Goal: Task Accomplishment & Management: Manage account settings

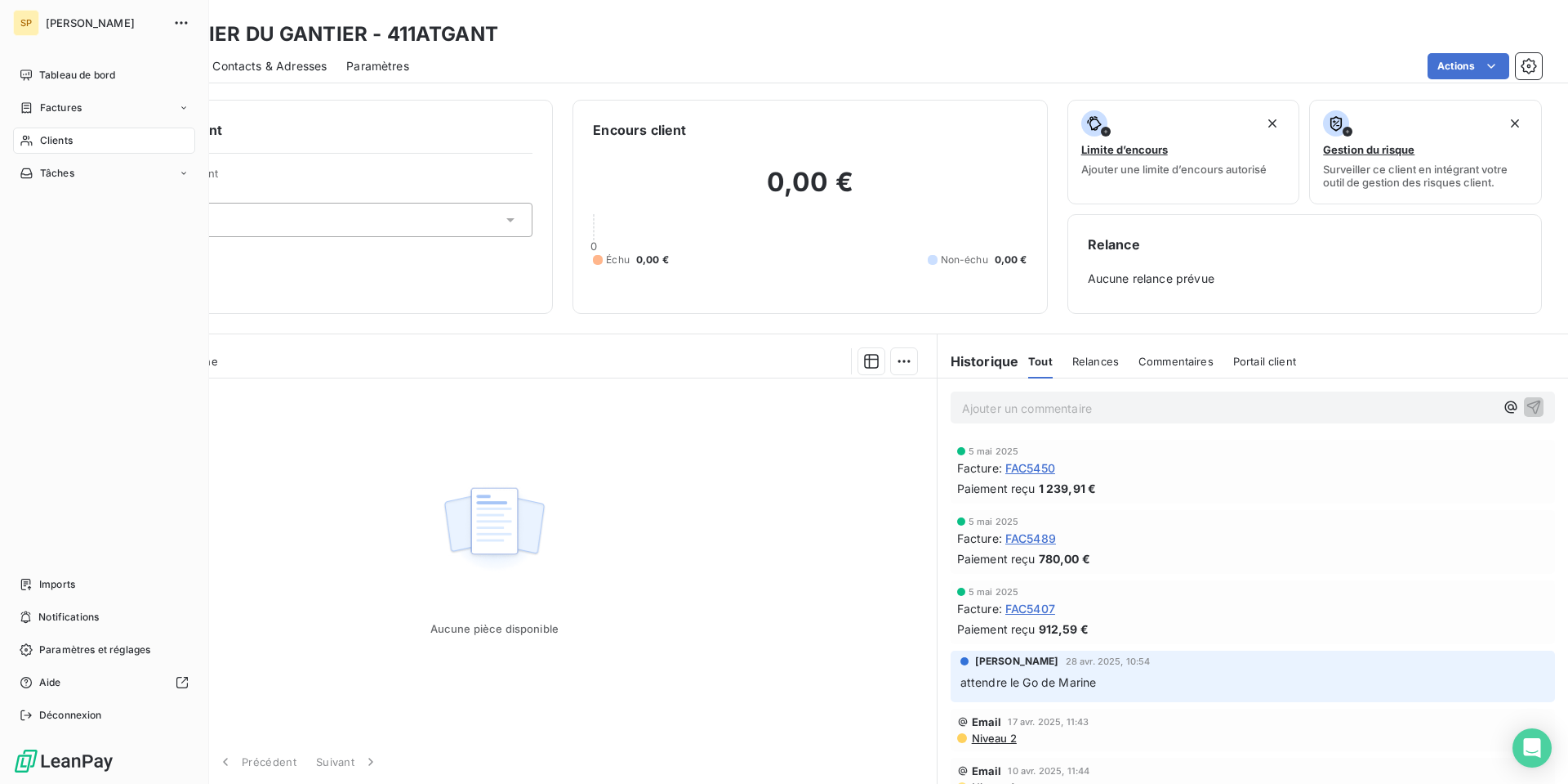
click at [32, 137] on icon at bounding box center [27, 141] width 14 height 13
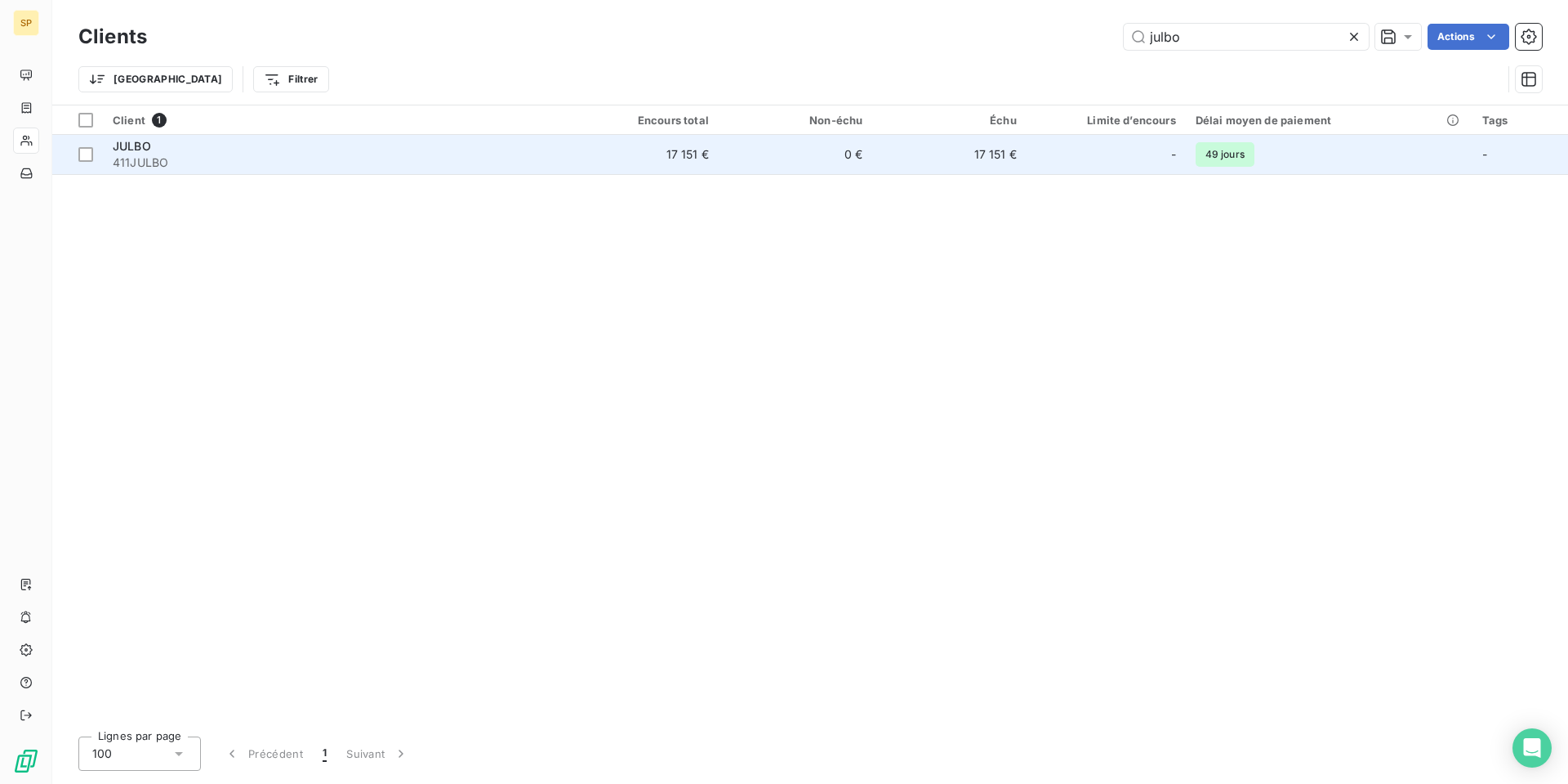
type input "julbo"
click at [383, 162] on span "411JULBO" at bounding box center [333, 163] width 442 height 16
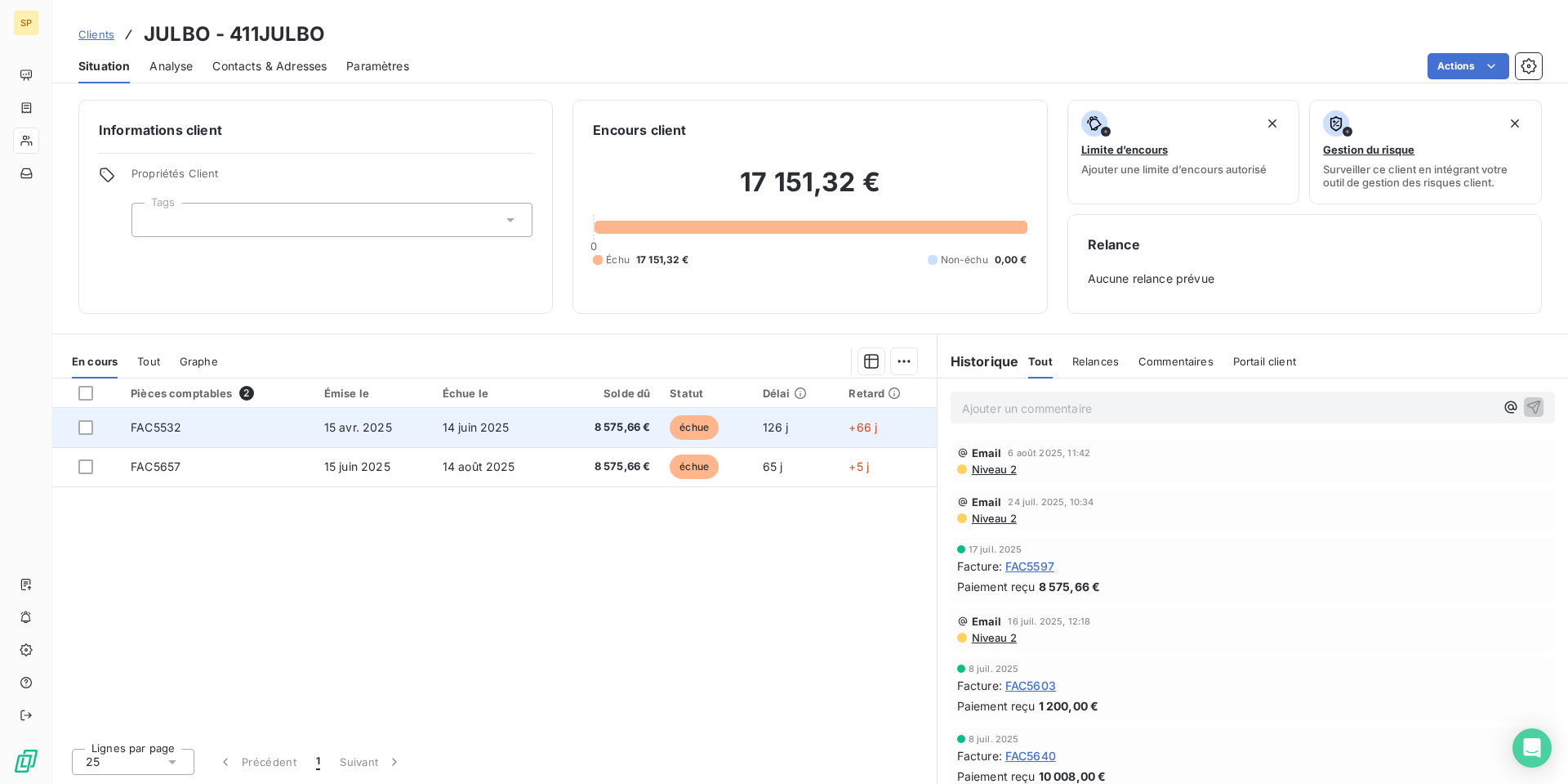
click at [452, 430] on span "14 juin 2025" at bounding box center [476, 427] width 67 height 14
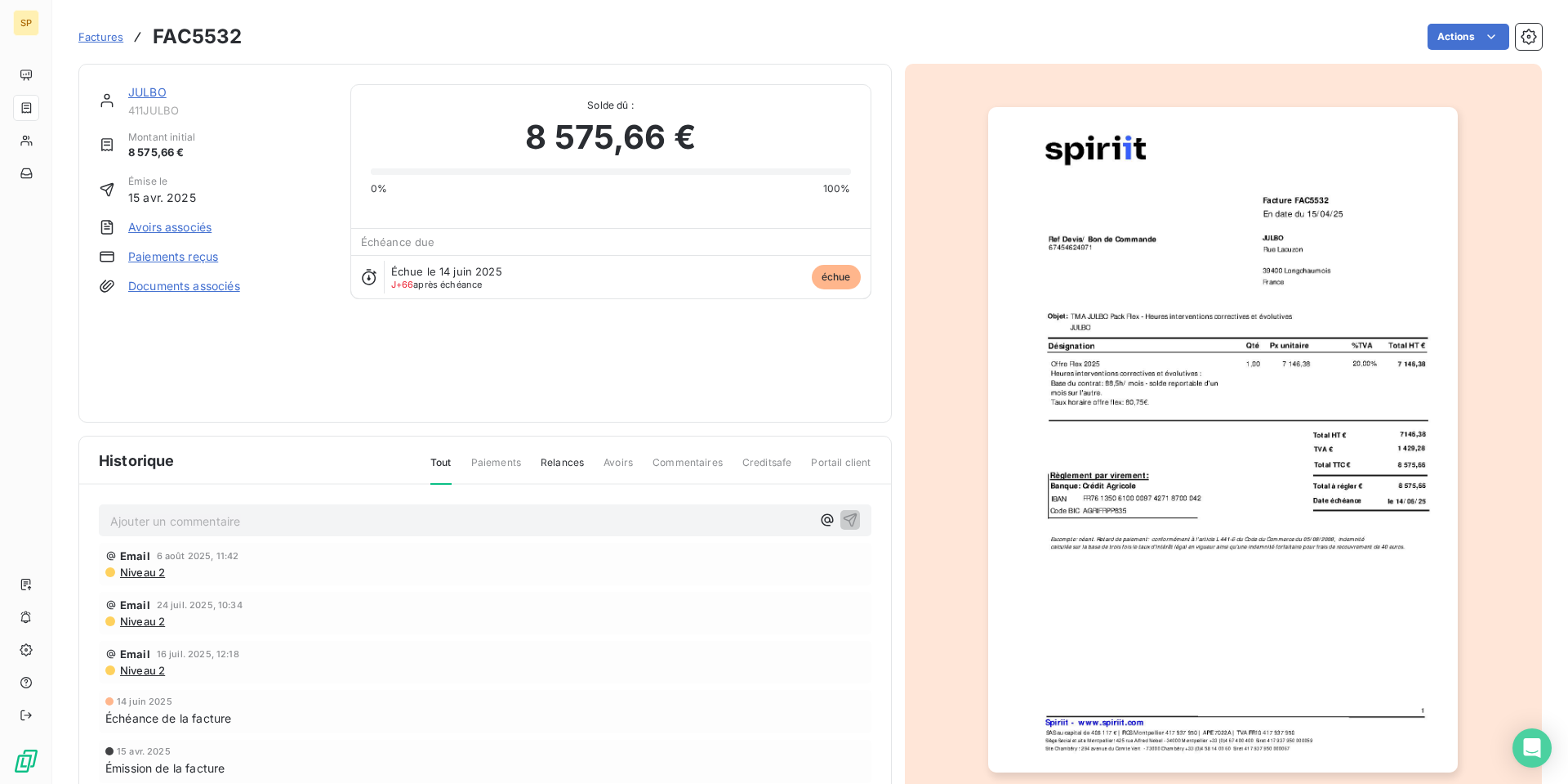
click at [1146, 335] on img "button" at bounding box center [1223, 440] width 469 height 665
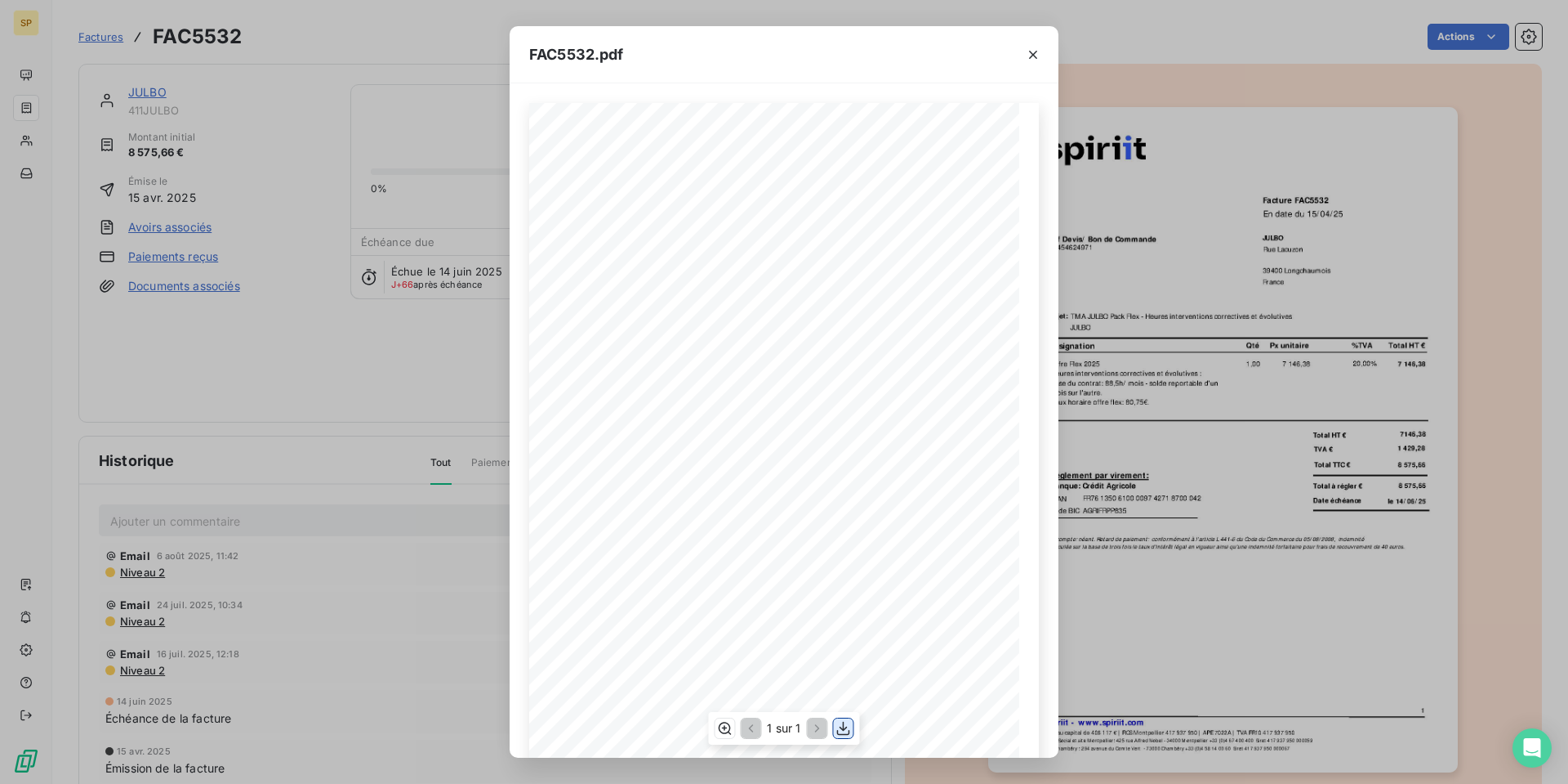
click at [847, 734] on icon "button" at bounding box center [843, 728] width 13 height 14
click at [1035, 56] on icon "button" at bounding box center [1033, 54] width 9 height 9
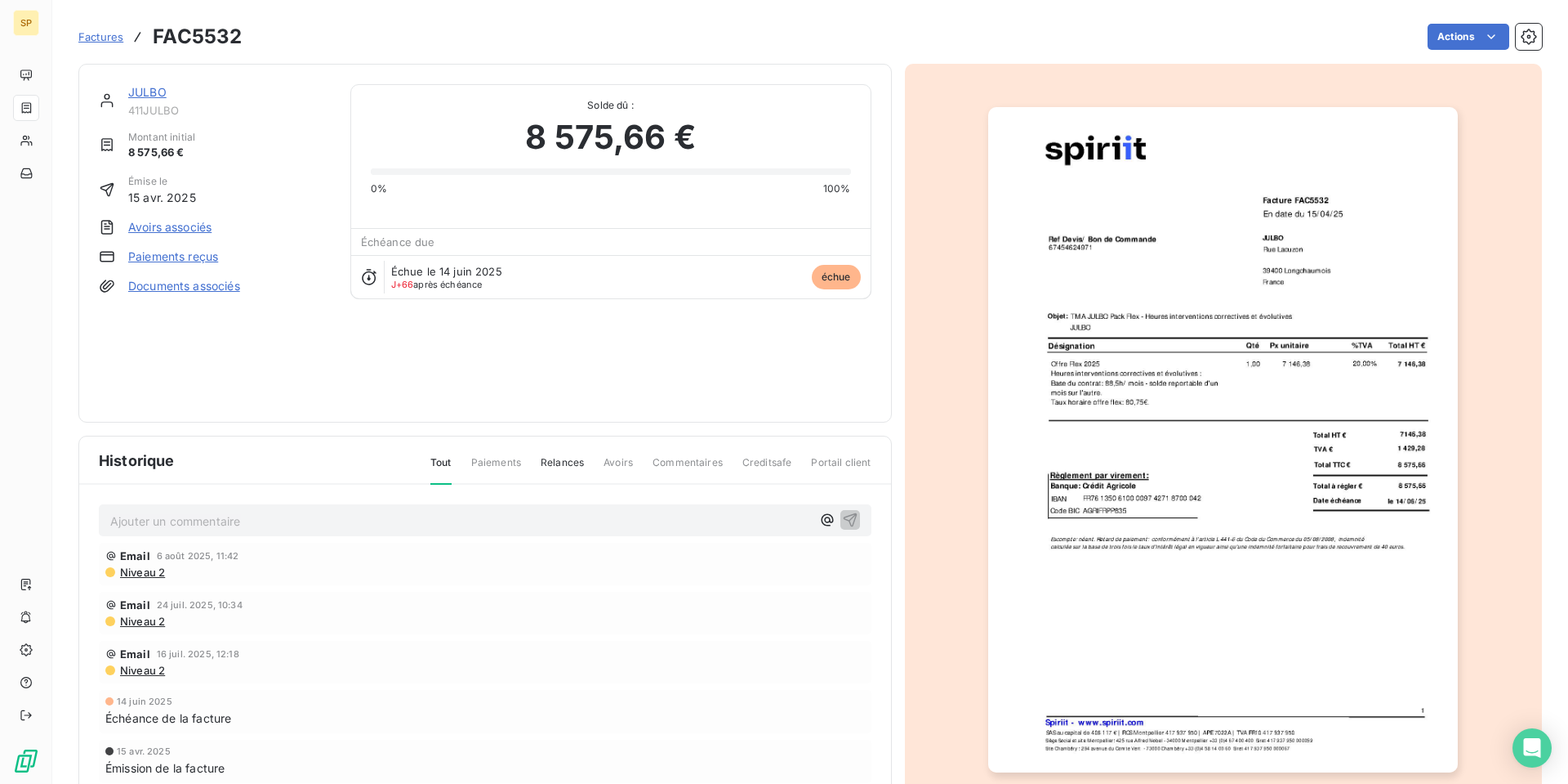
click at [154, 94] on link "JULBO" at bounding box center [147, 91] width 38 height 14
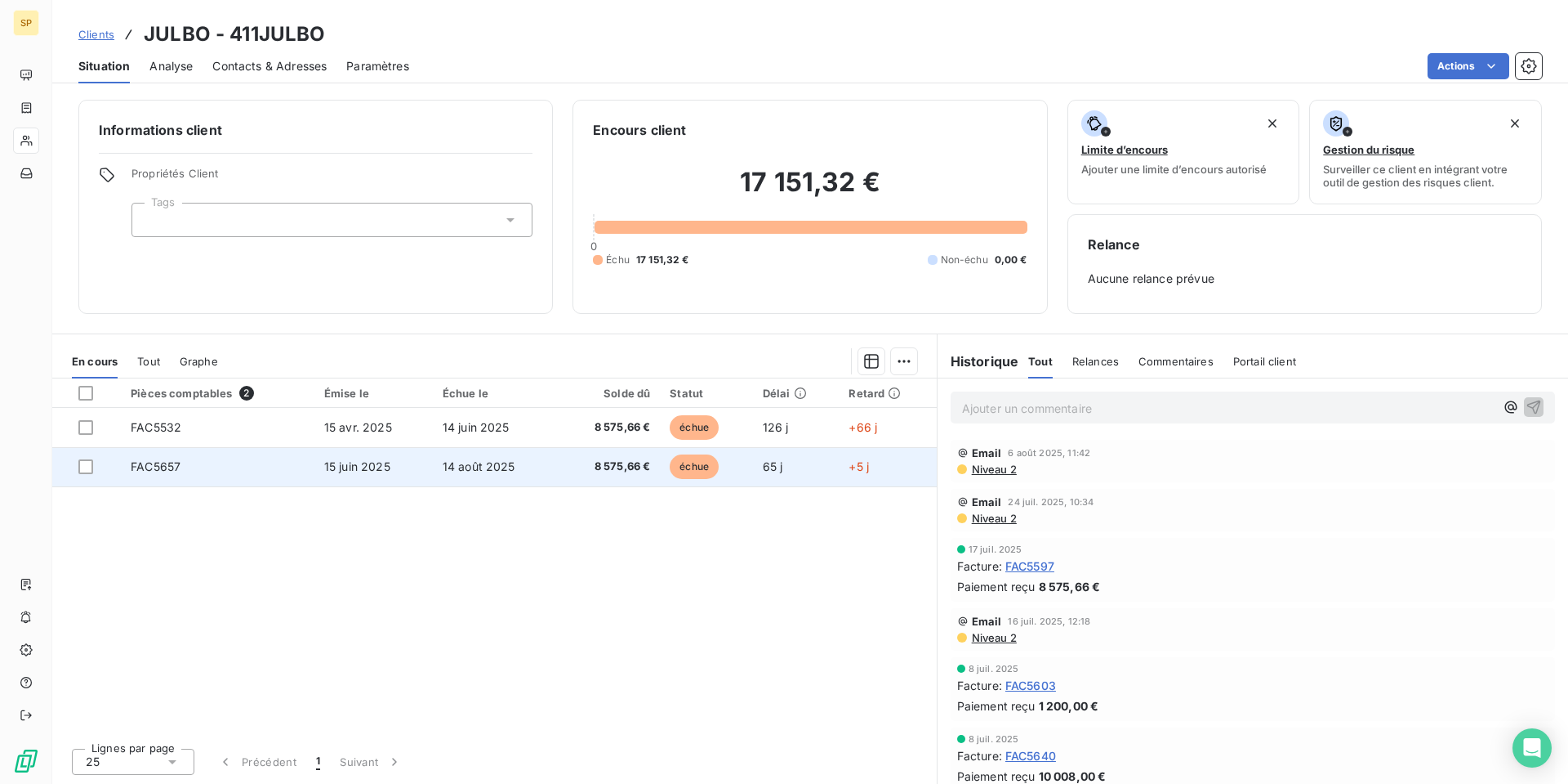
click at [351, 461] on span "15 juin 2025" at bounding box center [357, 466] width 66 height 14
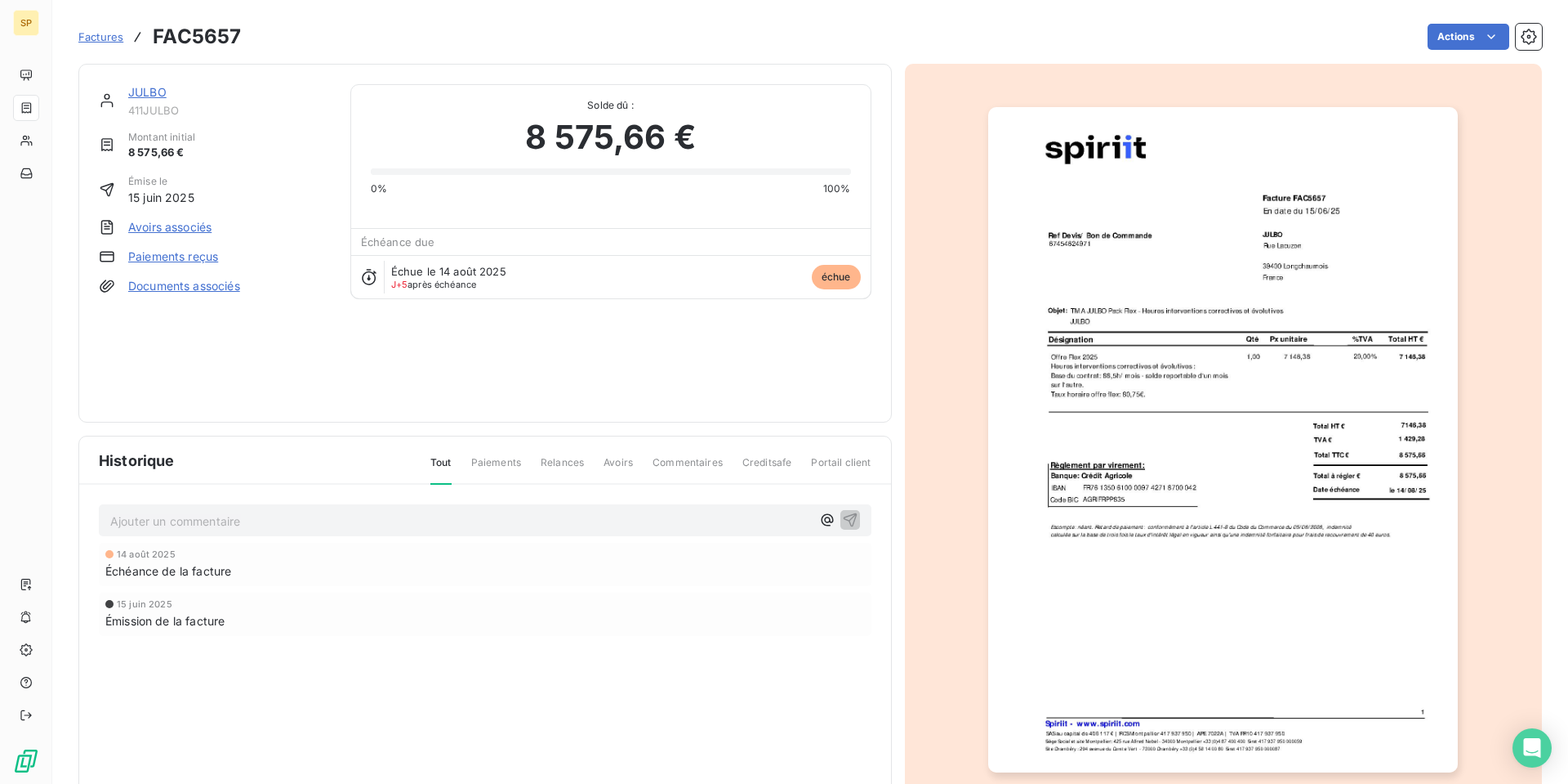
click at [1163, 339] on img "button" at bounding box center [1223, 440] width 469 height 665
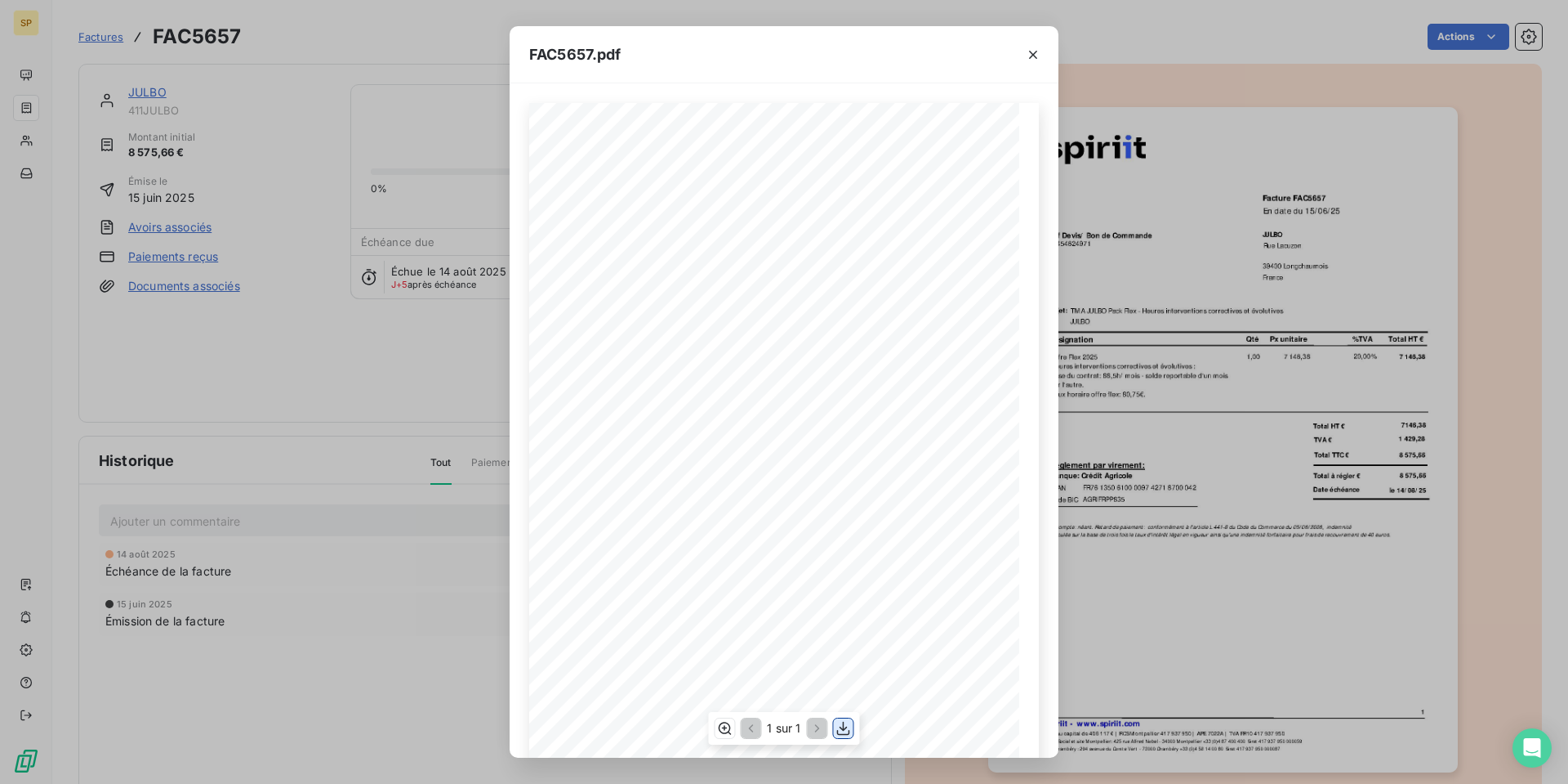
click at [844, 733] on icon "button" at bounding box center [843, 728] width 16 height 16
click at [1038, 53] on icon "button" at bounding box center [1032, 54] width 16 height 16
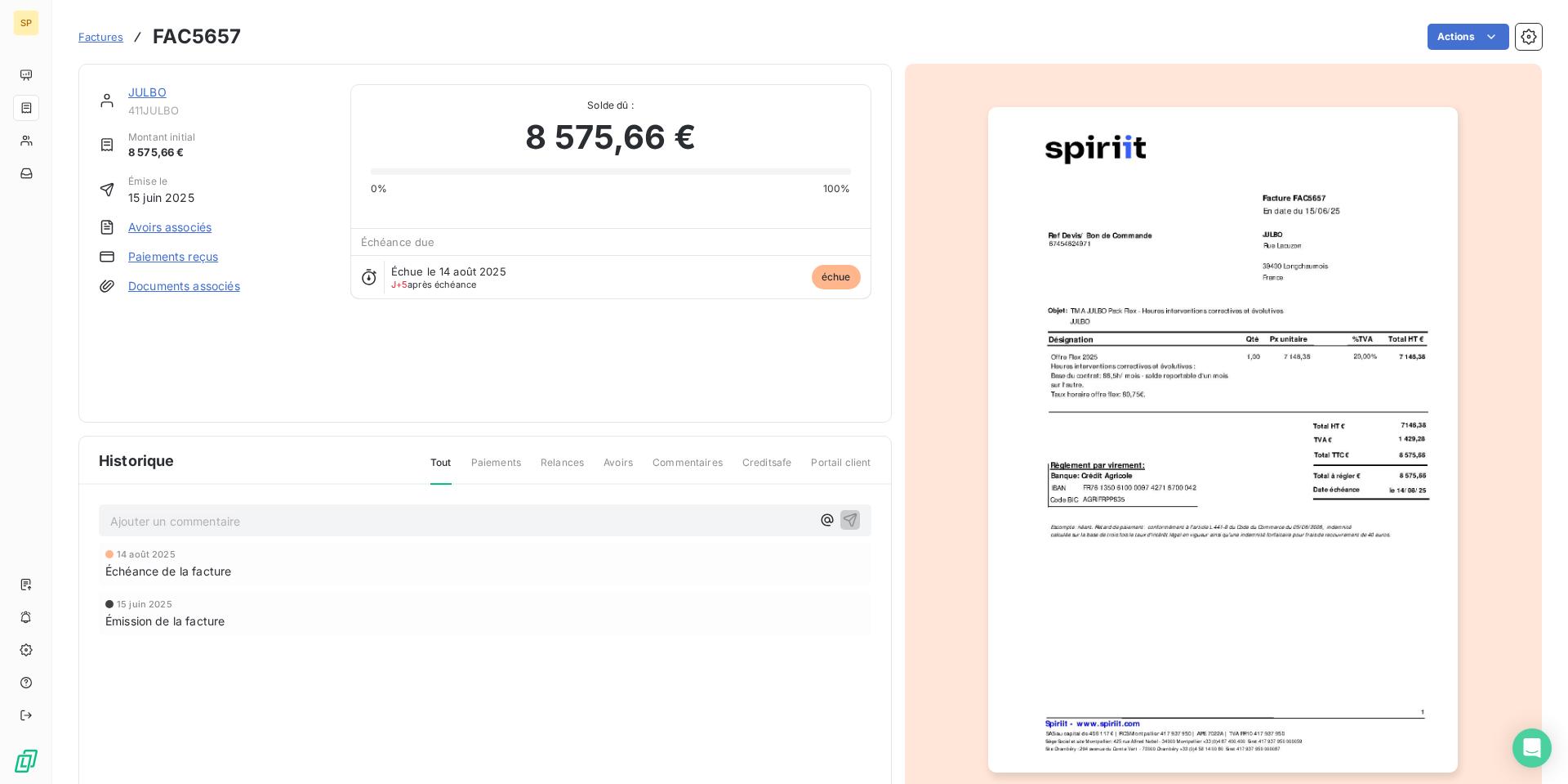
click at [139, 94] on link "JULBO" at bounding box center [147, 91] width 38 height 14
